Goal: Information Seeking & Learning: Learn about a topic

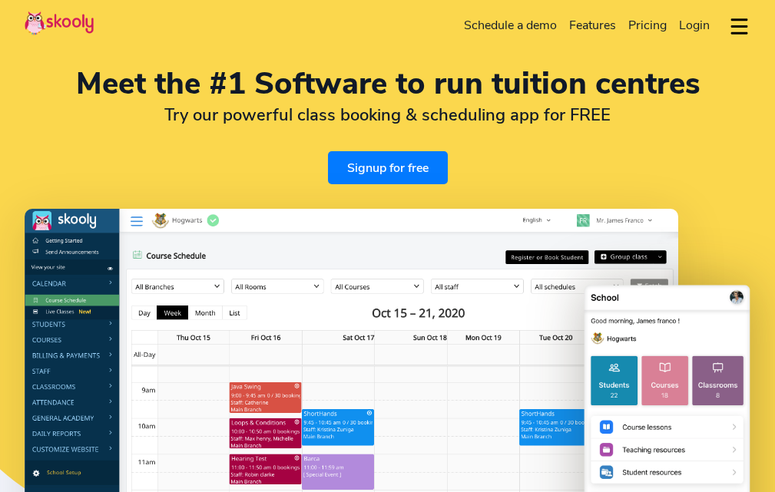
select select "en"
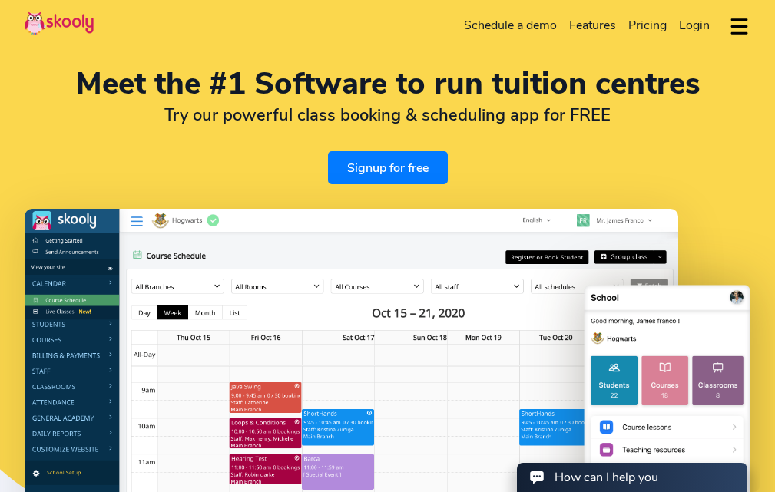
click at [645, 26] on span "Pricing" at bounding box center [647, 25] width 38 height 17
select select "94"
select select "[GEOGRAPHIC_DATA]"
select select "[GEOGRAPHIC_DATA]/[GEOGRAPHIC_DATA]"
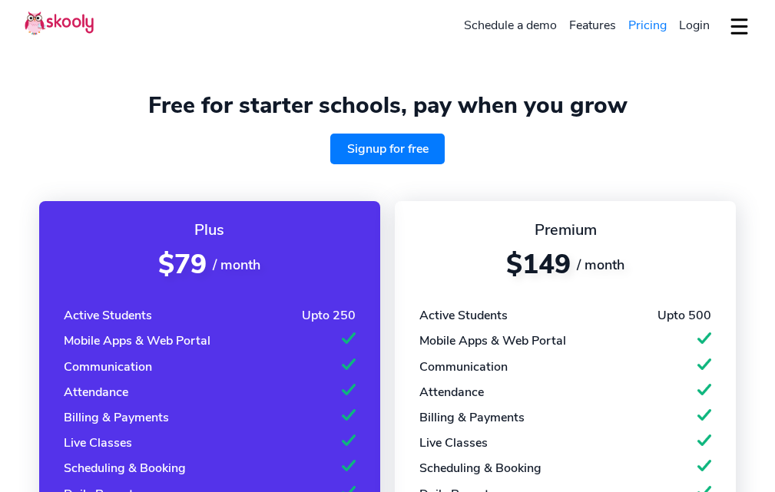
select select "en"
select select "94"
select select "[GEOGRAPHIC_DATA]"
select select "[GEOGRAPHIC_DATA]/[GEOGRAPHIC_DATA]"
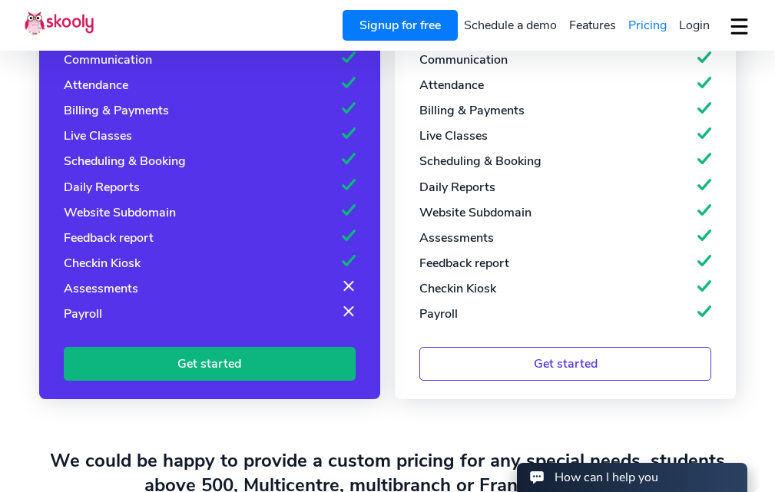
scroll to position [230, 0]
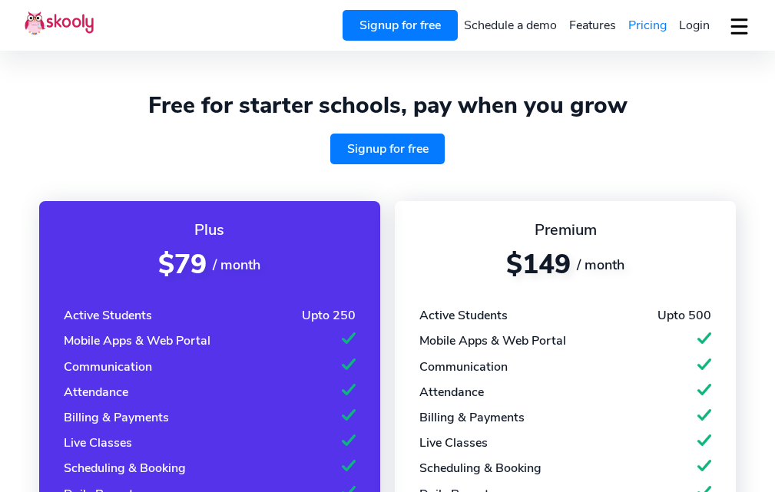
select select "en"
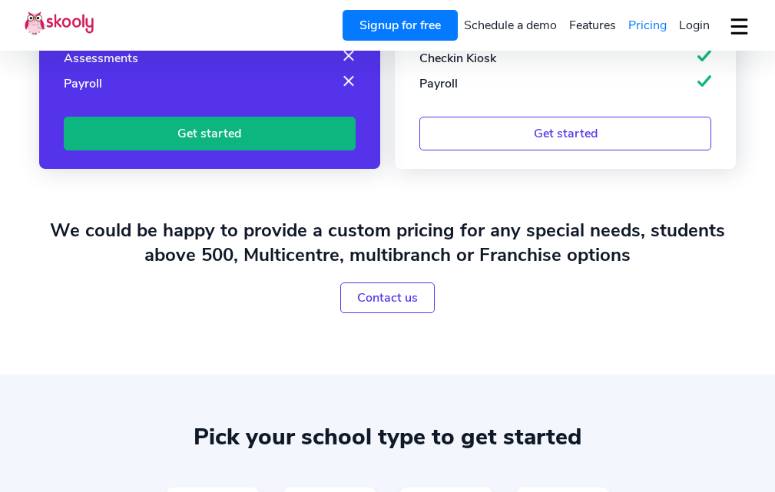
select select "94"
select select "[GEOGRAPHIC_DATA]"
select select "[GEOGRAPHIC_DATA]/[GEOGRAPHIC_DATA]"
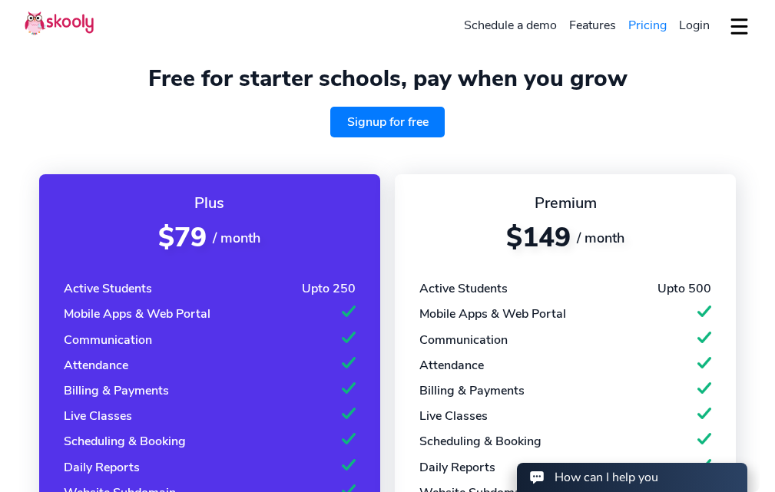
scroll to position [0, 0]
